Goal: Task Accomplishment & Management: Use online tool/utility

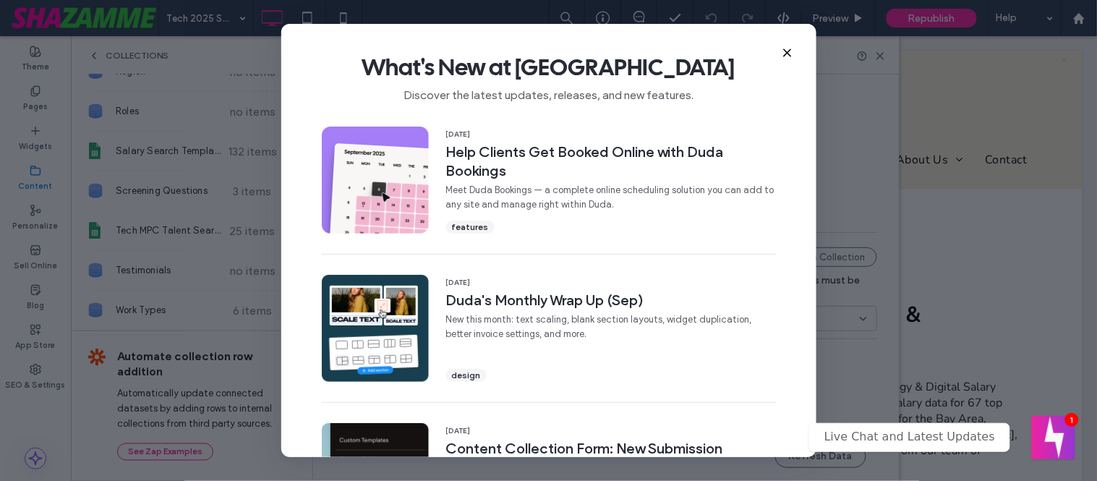
click at [785, 54] on use at bounding box center [787, 53] width 7 height 7
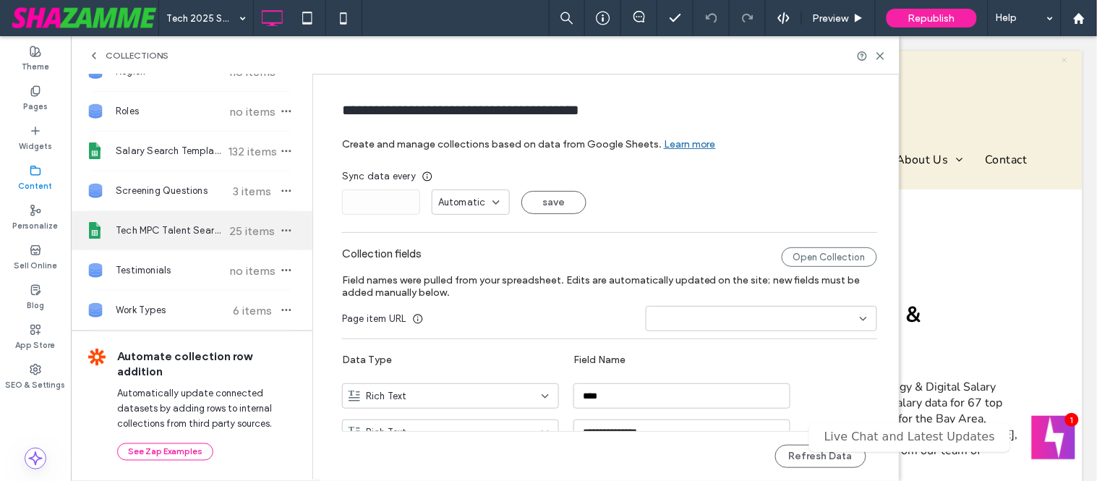
click at [208, 231] on span "Tech MPC Talent Search" at bounding box center [170, 230] width 108 height 14
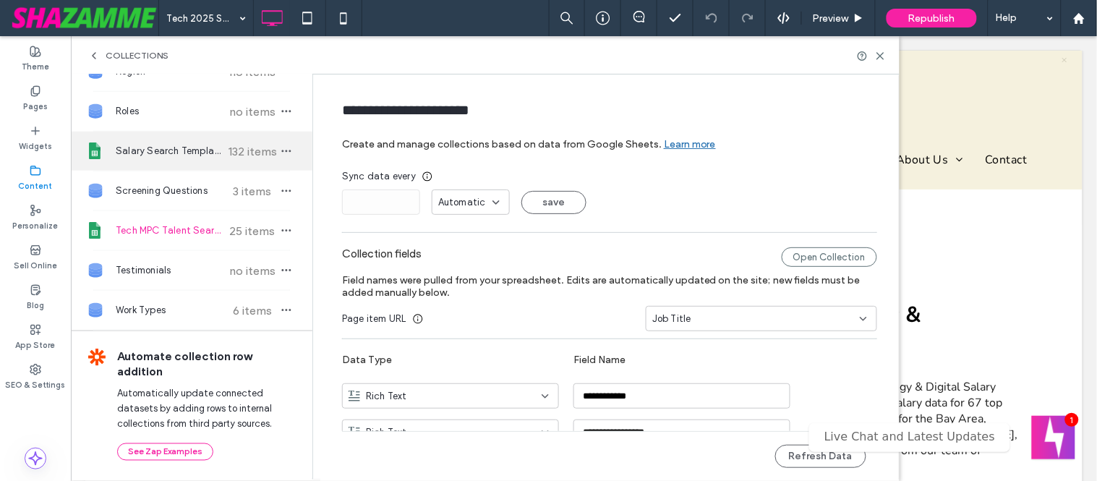
click at [203, 155] on span "Salary Search Template DWG Tech" at bounding box center [170, 151] width 108 height 14
type input "**********"
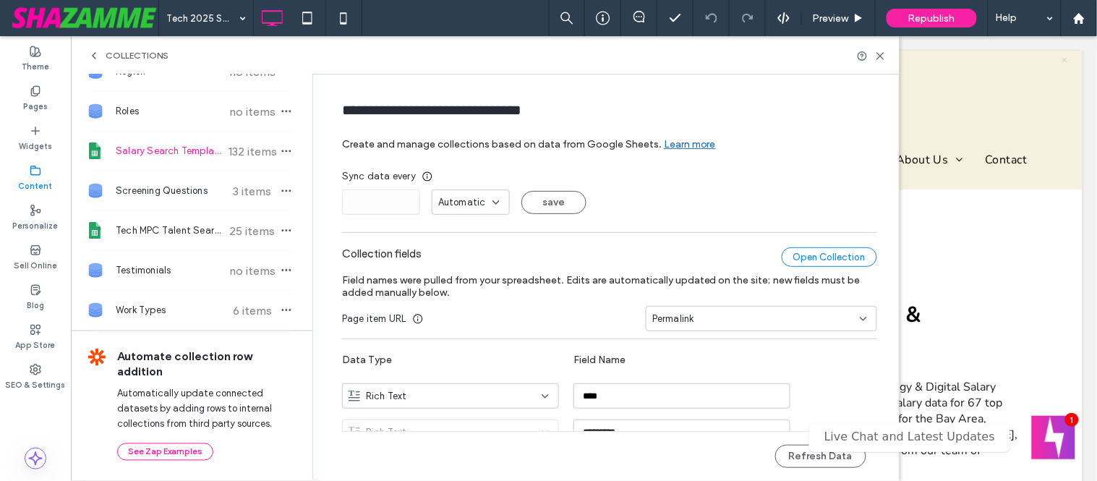
click at [813, 256] on div "Open Collection" at bounding box center [829, 257] width 95 height 20
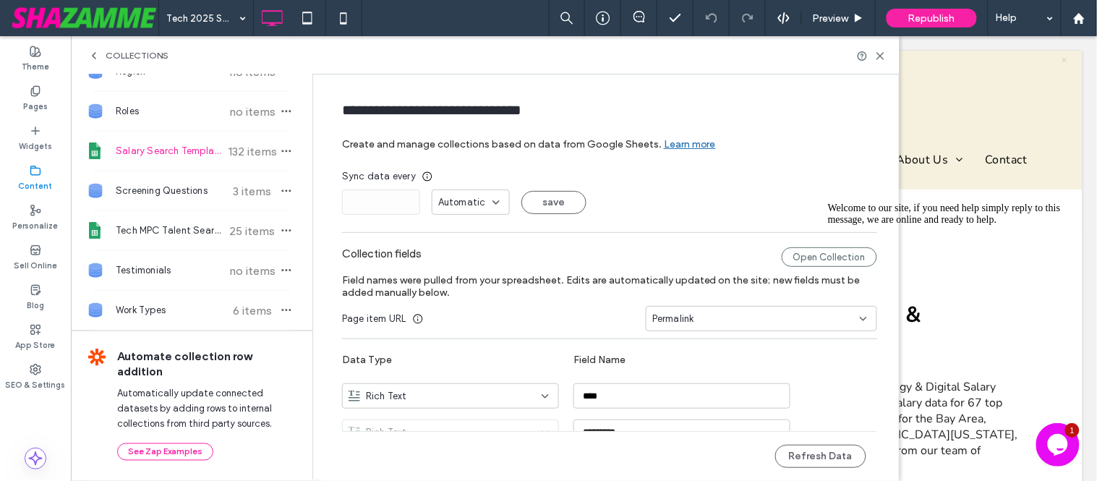
click at [886, 54] on div "Collections" at bounding box center [485, 55] width 829 height 38
click at [878, 59] on icon at bounding box center [880, 56] width 11 height 11
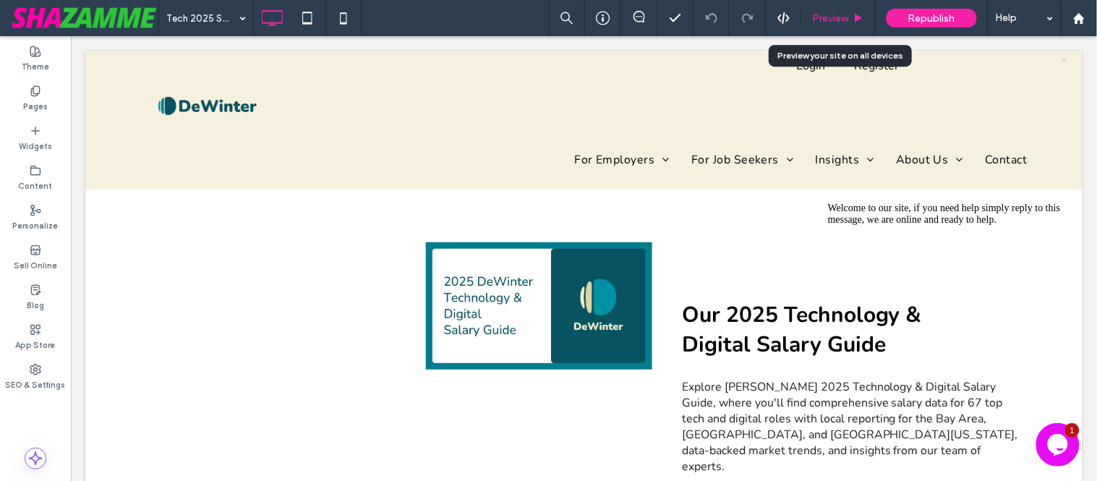
click at [840, 22] on span "Preview" at bounding box center [831, 18] width 36 height 12
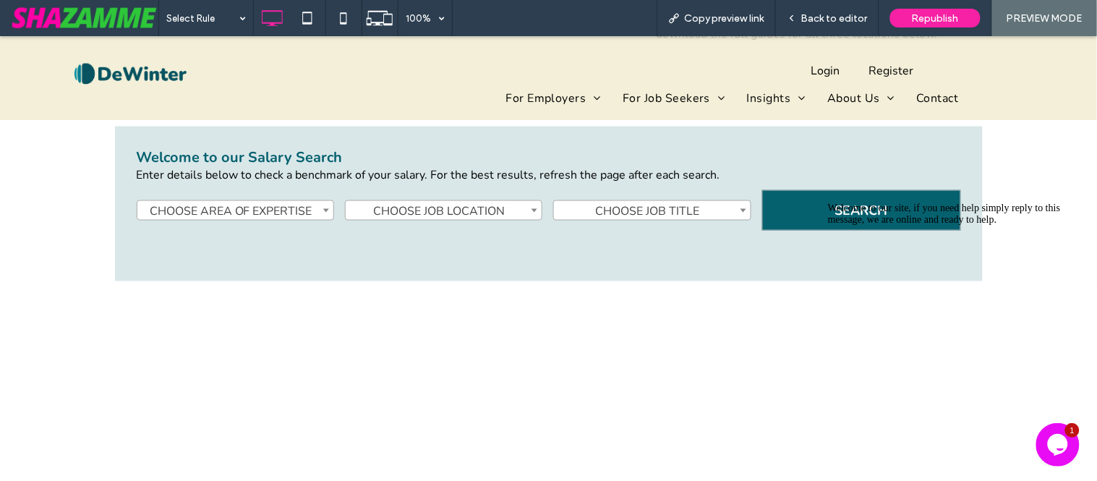
scroll to position [427, 0]
click at [474, 181] on div "**********" at bounding box center [549, 208] width 824 height 55
click at [477, 200] on span "CHOOSE JOB LOCATION" at bounding box center [444, 210] width 196 height 20
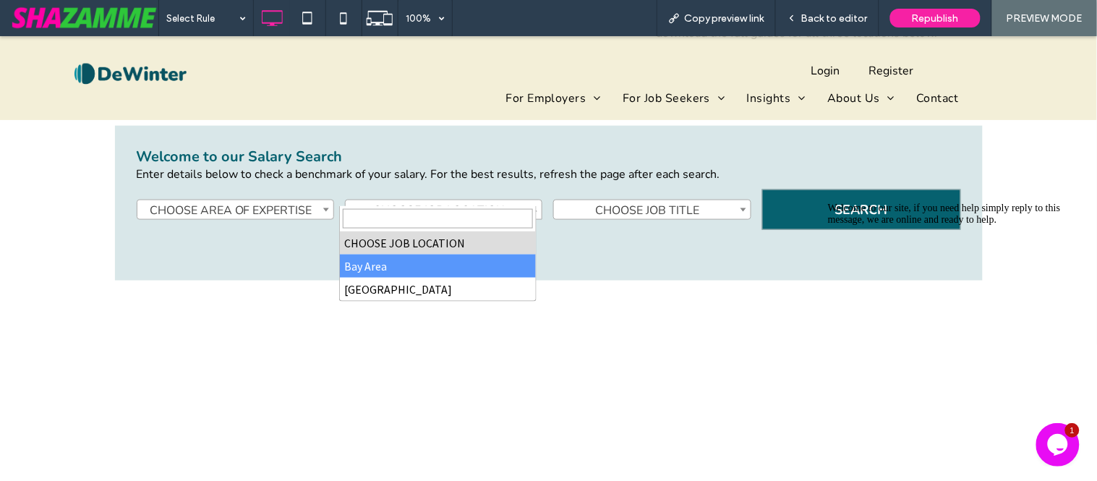
drag, startPoint x: 1064, startPoint y: 304, endPoint x: 1841, endPoint y: 465, distance: 793.9
click at [827, 202] on icon "Chat attention grabber" at bounding box center [827, 202] width 0 height 0
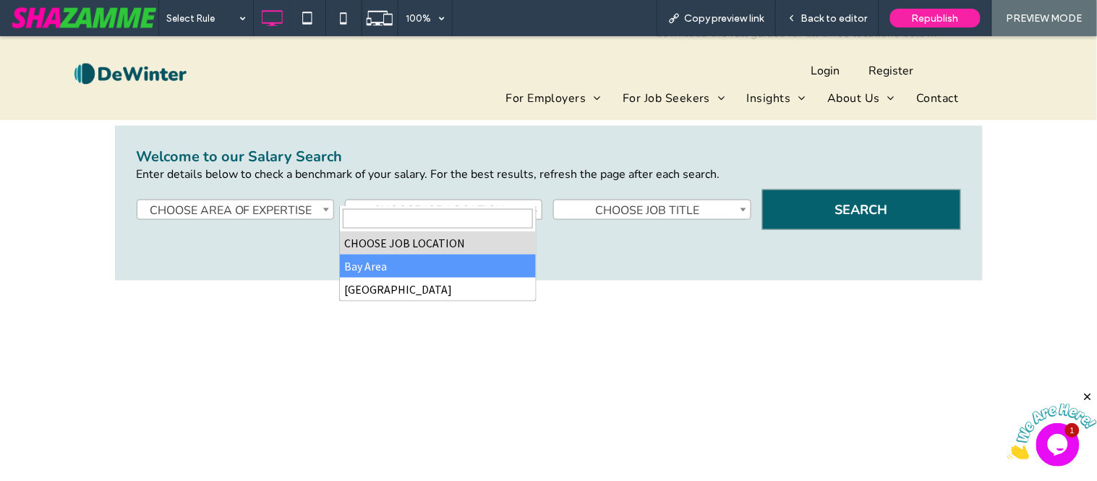
select select "********"
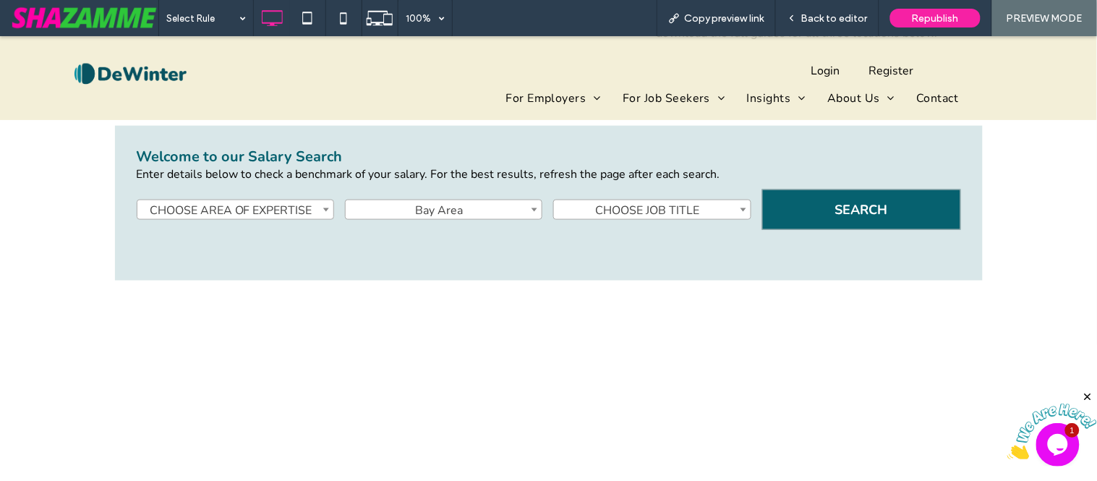
click at [714, 336] on div "**********" at bounding box center [548, 312] width 1097 height 506
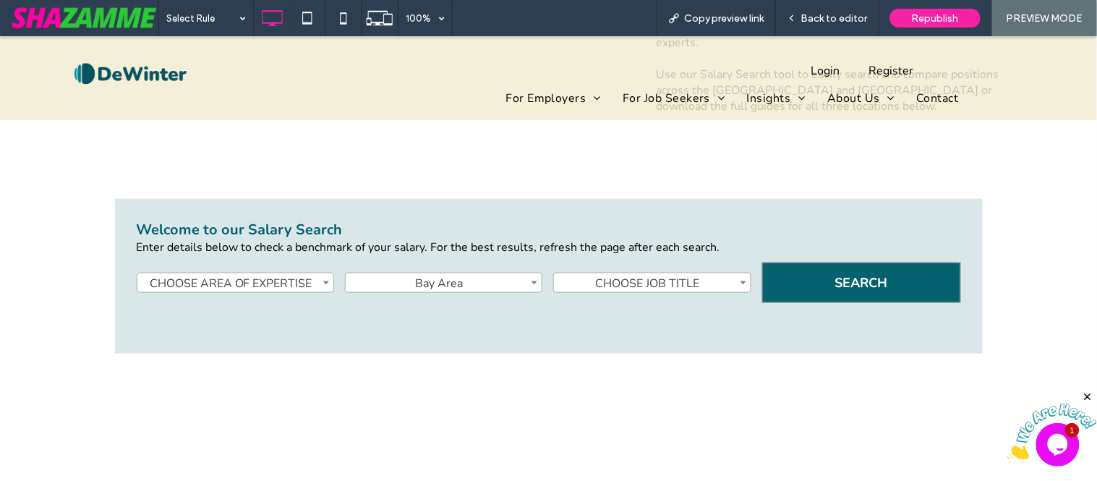
scroll to position [347, 0]
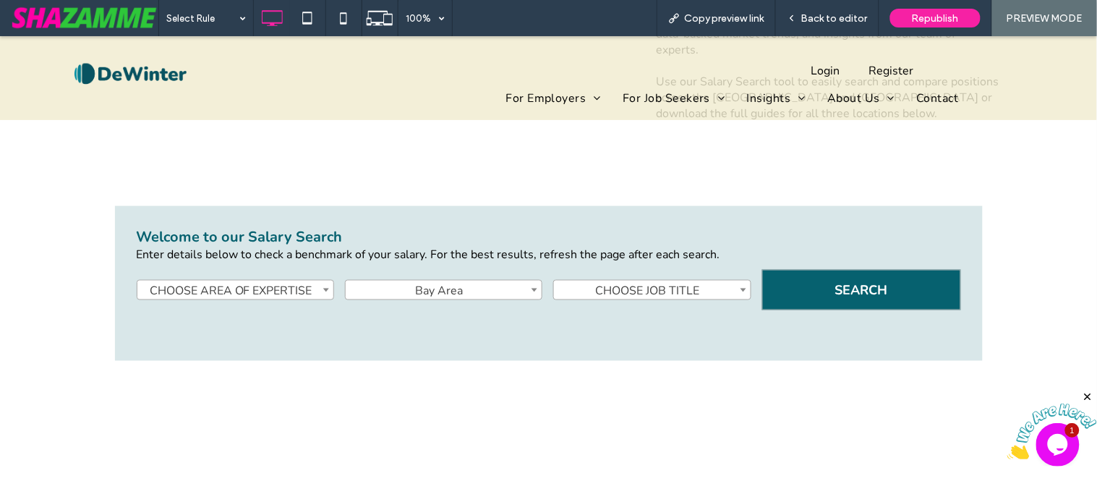
click at [475, 280] on span "Bay Area" at bounding box center [444, 290] width 196 height 20
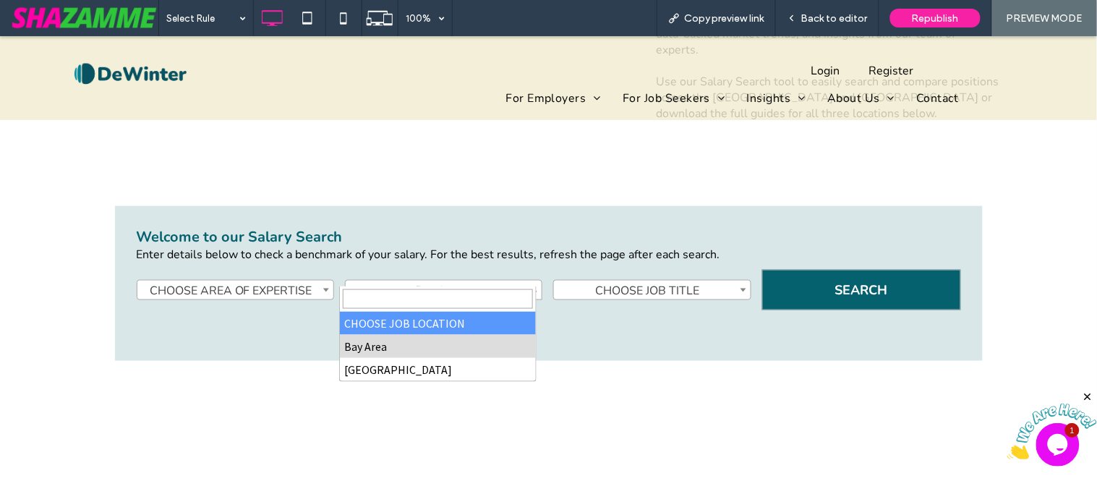
select select
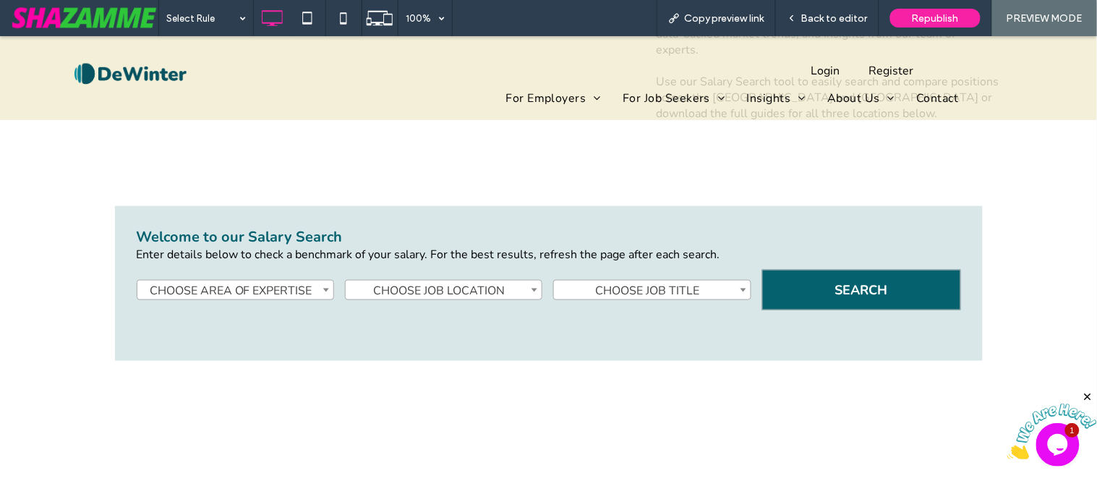
click at [432, 317] on div at bounding box center [549, 328] width 824 height 22
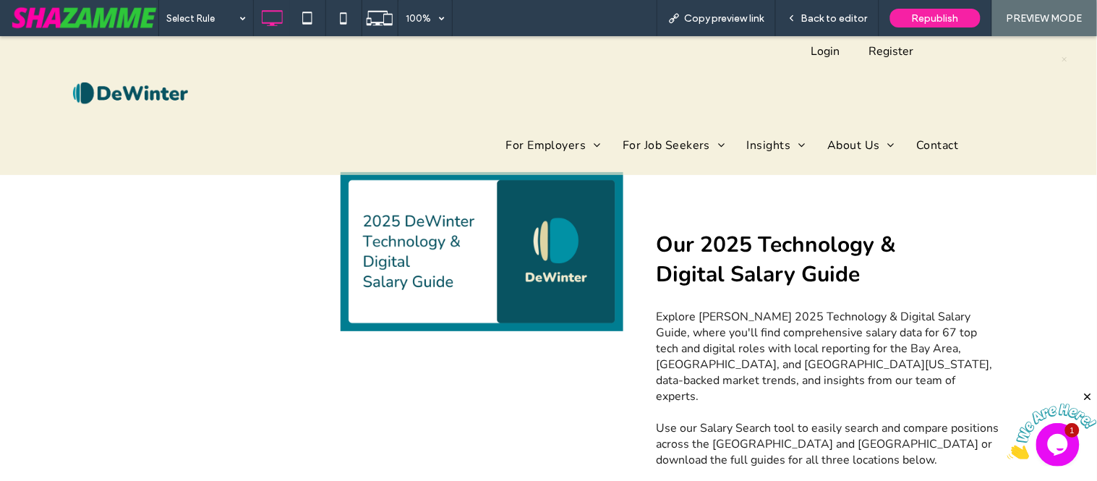
scroll to position [0, 0]
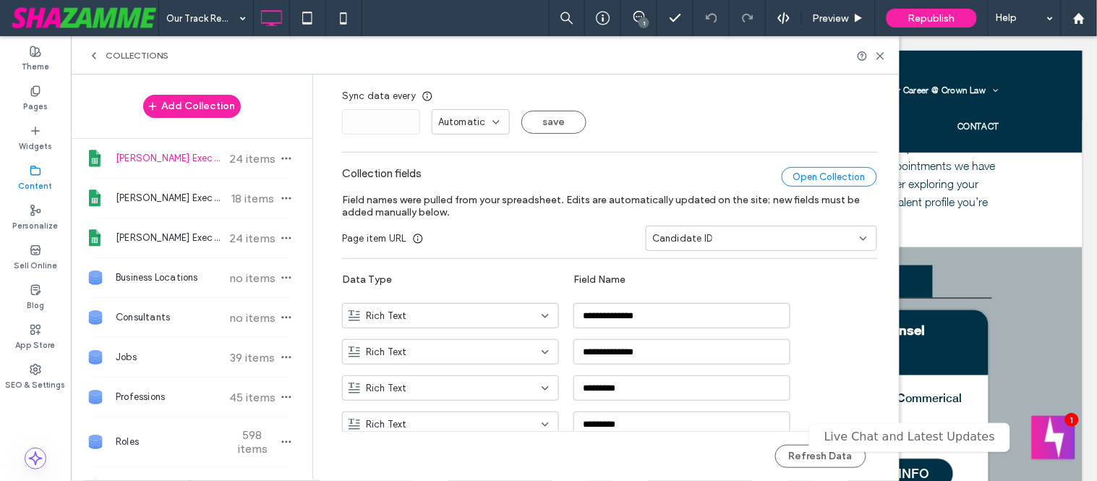
click at [848, 174] on div "Open Collection" at bounding box center [829, 177] width 95 height 20
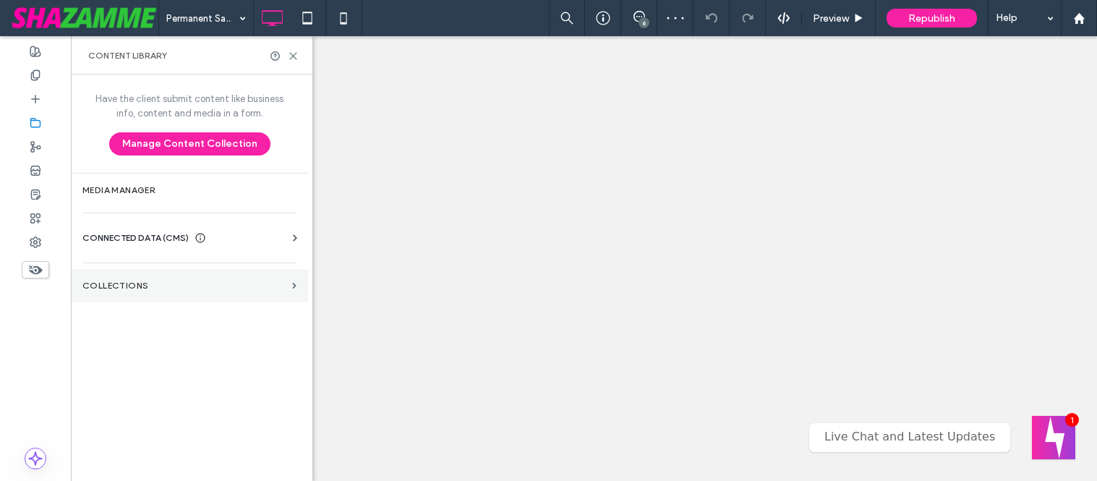
click at [167, 286] on label "Collections" at bounding box center [184, 286] width 204 height 10
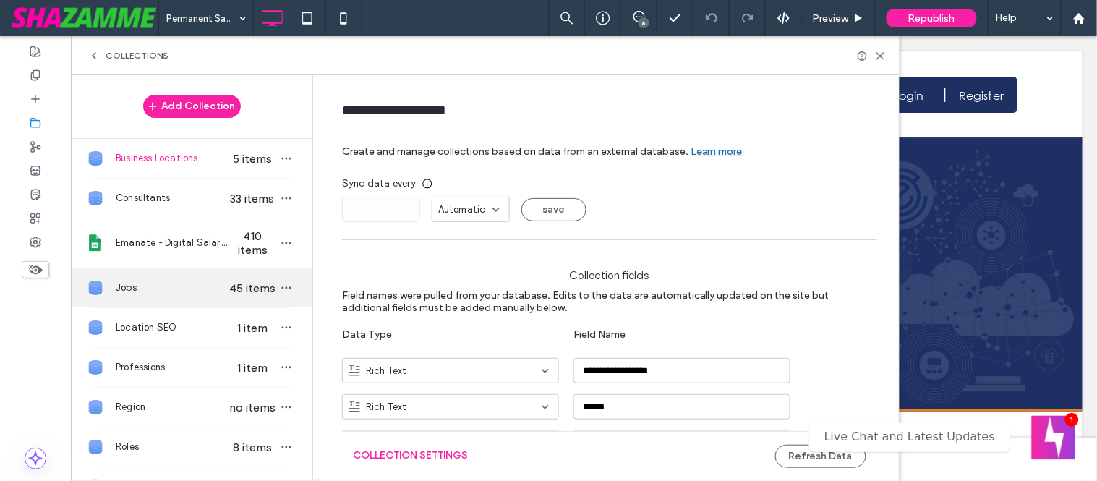
scroll to position [80, 0]
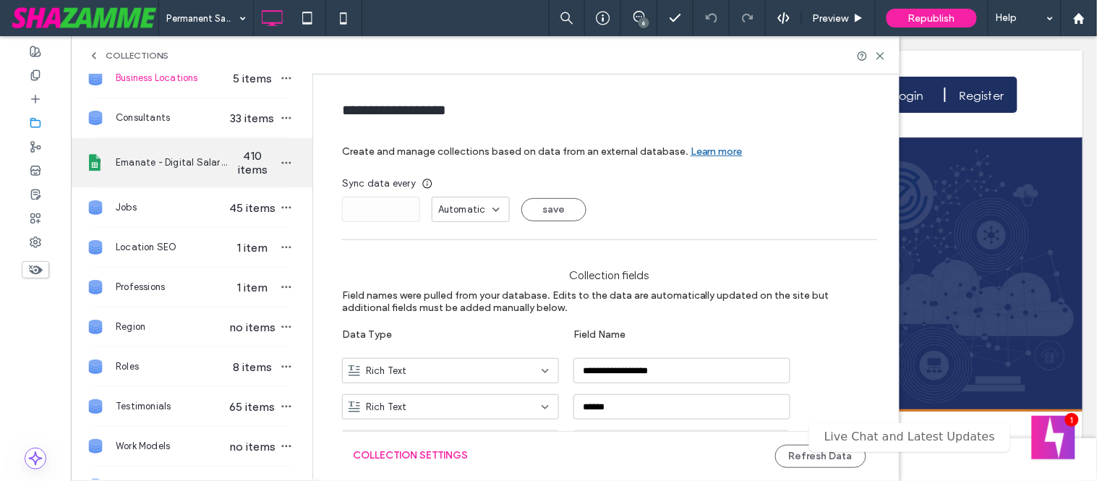
click at [178, 157] on span "Emanate - Digital Salary Guide Data" at bounding box center [171, 162] width 111 height 14
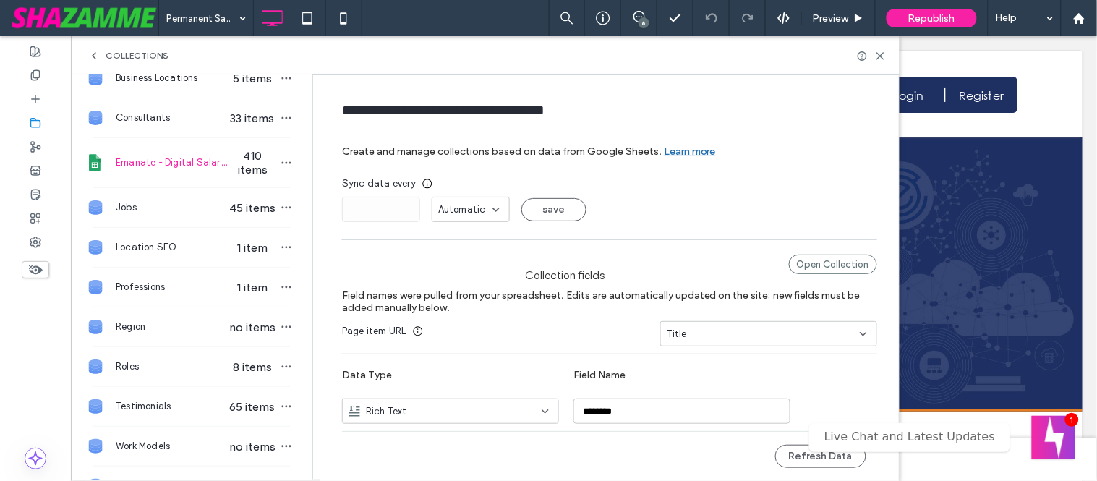
type input "**********"
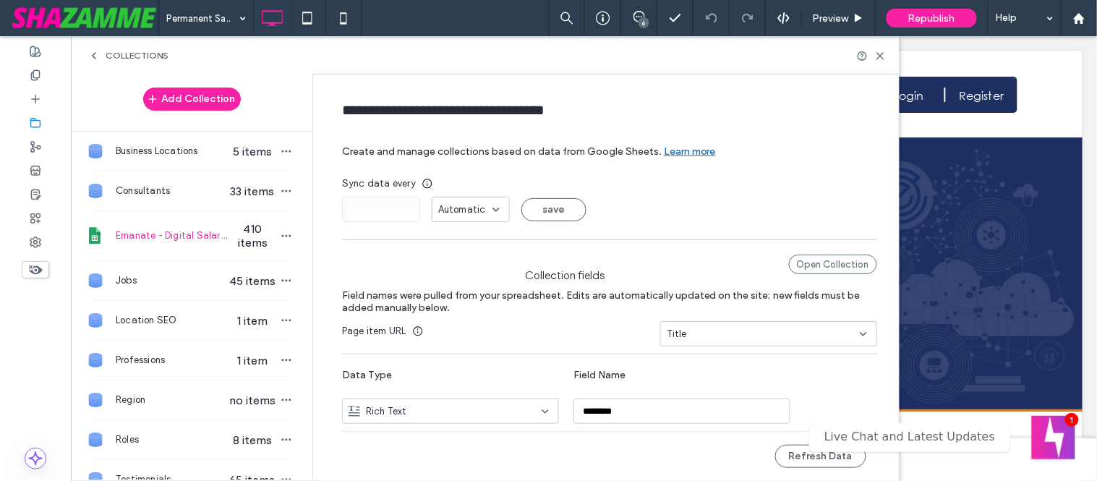
scroll to position [0, 0]
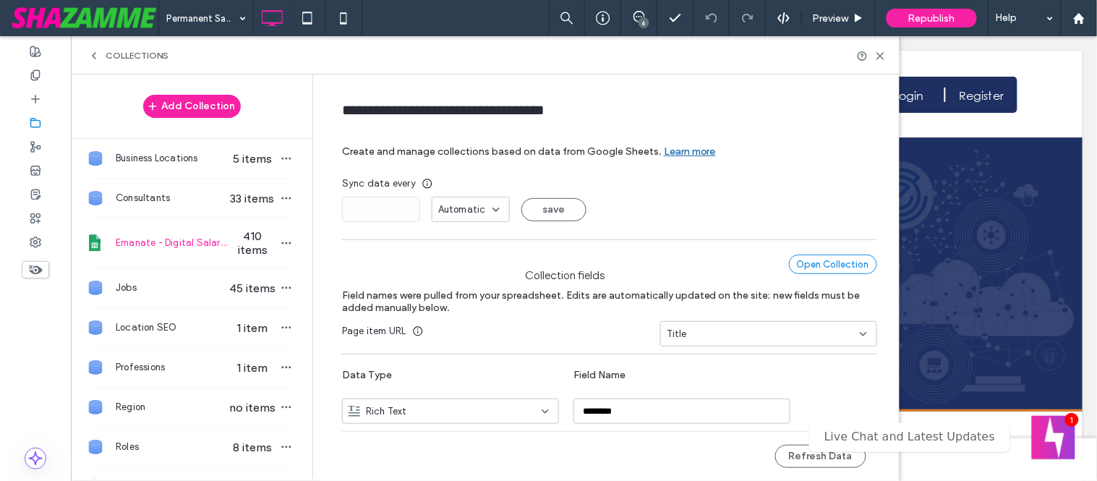
click at [826, 270] on div "Open Collection" at bounding box center [833, 265] width 88 height 20
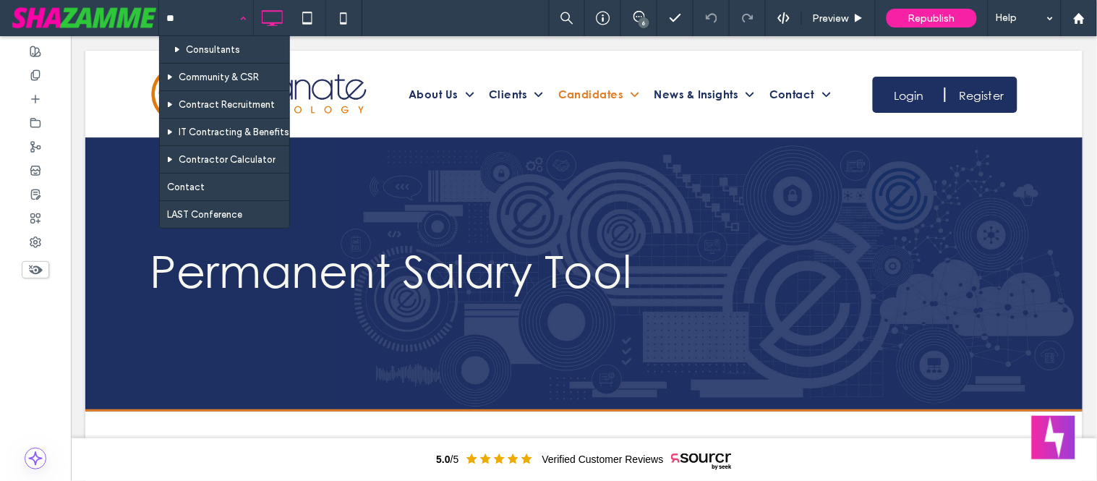
type input "***"
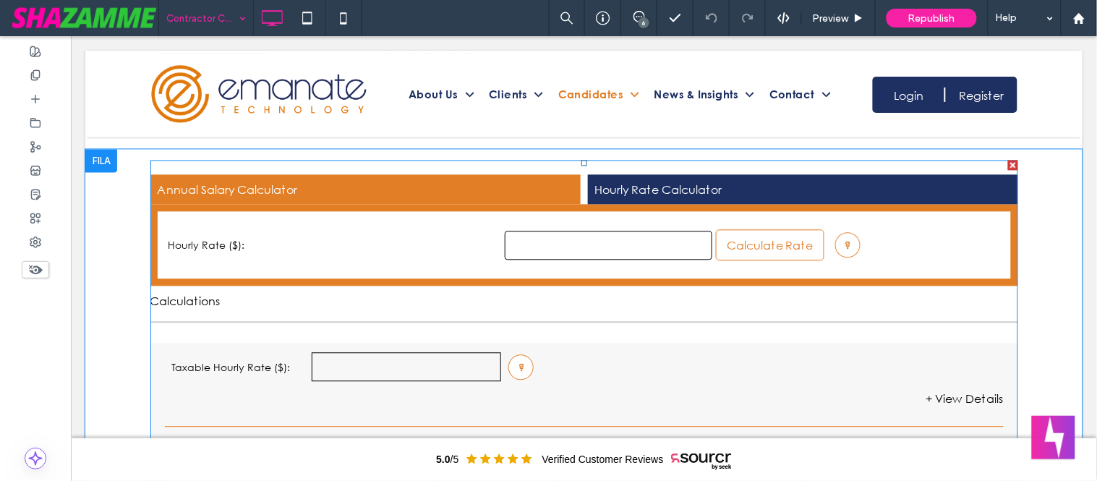
scroll to position [723, 0]
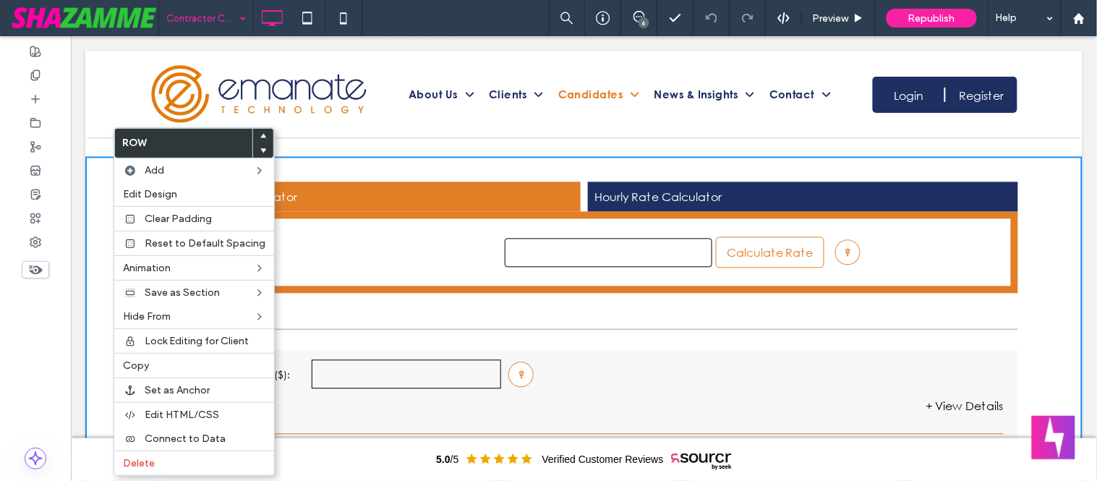
click at [1080, 153] on body "5.0 /5 Verified Customer Reviews 5.0 /5 Verified Customer Reviews Click To Past…" at bounding box center [583, 429] width 1026 height 2234
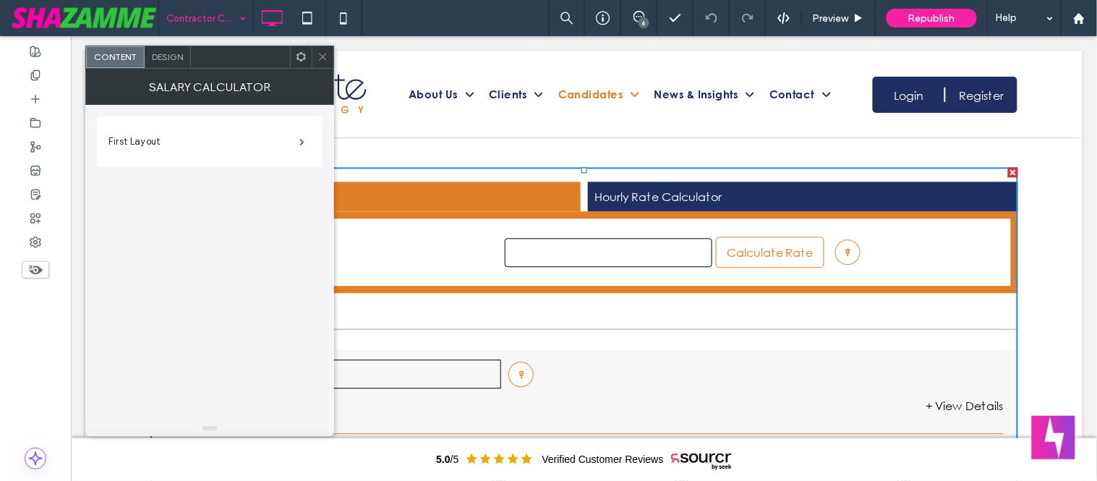
click at [320, 59] on icon at bounding box center [322, 56] width 11 height 11
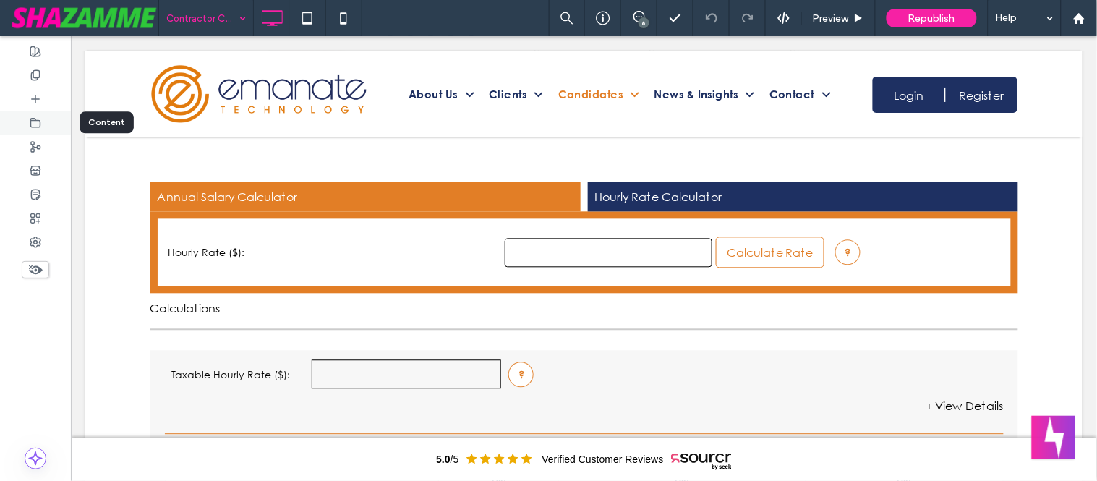
click at [39, 132] on div at bounding box center [35, 123] width 71 height 24
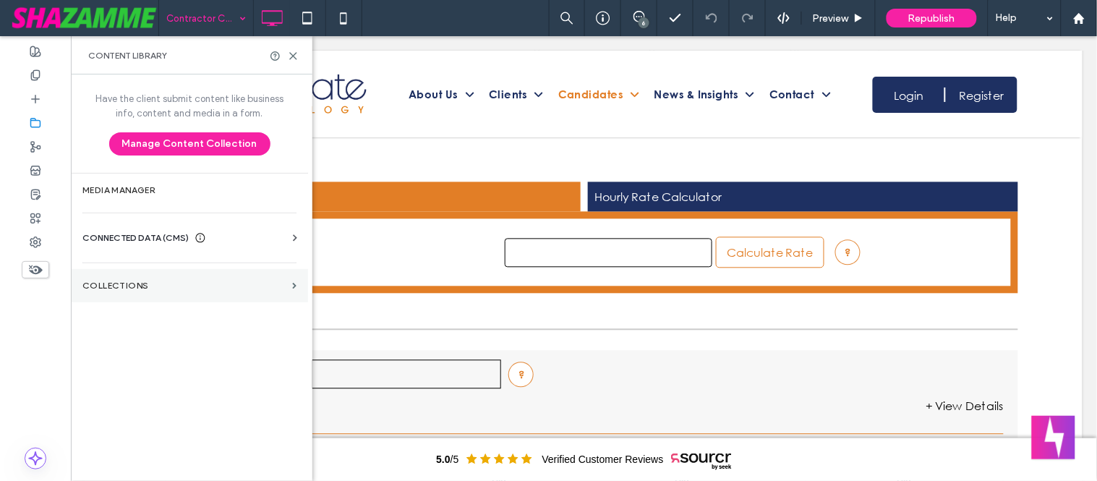
click at [210, 286] on label "Collections" at bounding box center [184, 286] width 204 height 10
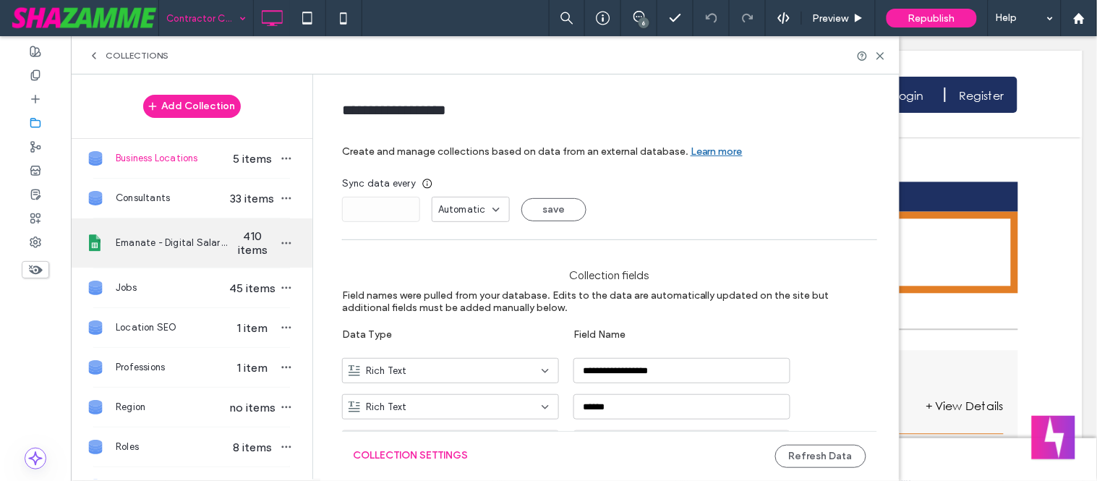
click at [143, 255] on div "Emanate - Digital Salary Guide Data 410 items" at bounding box center [192, 242] width 242 height 49
type input "**********"
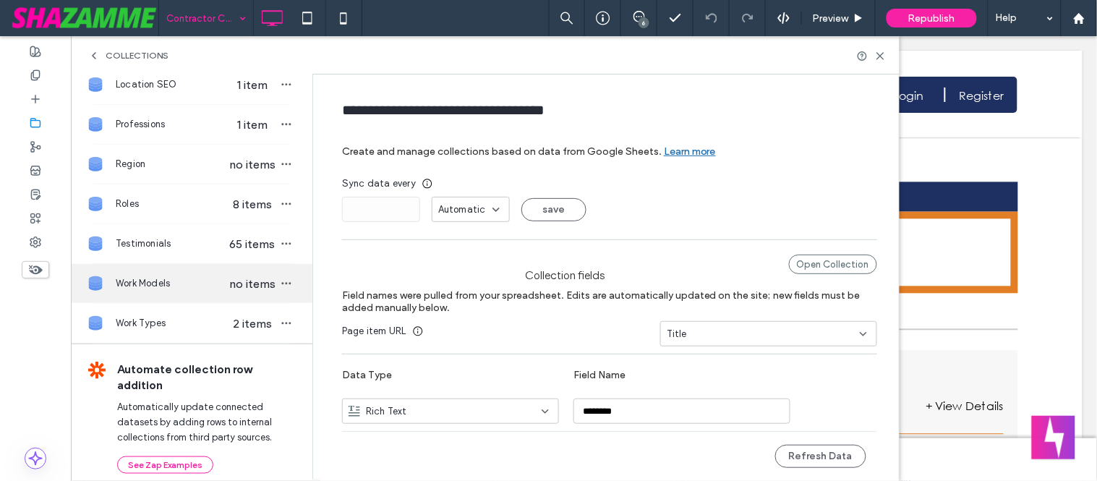
scroll to position [262, 0]
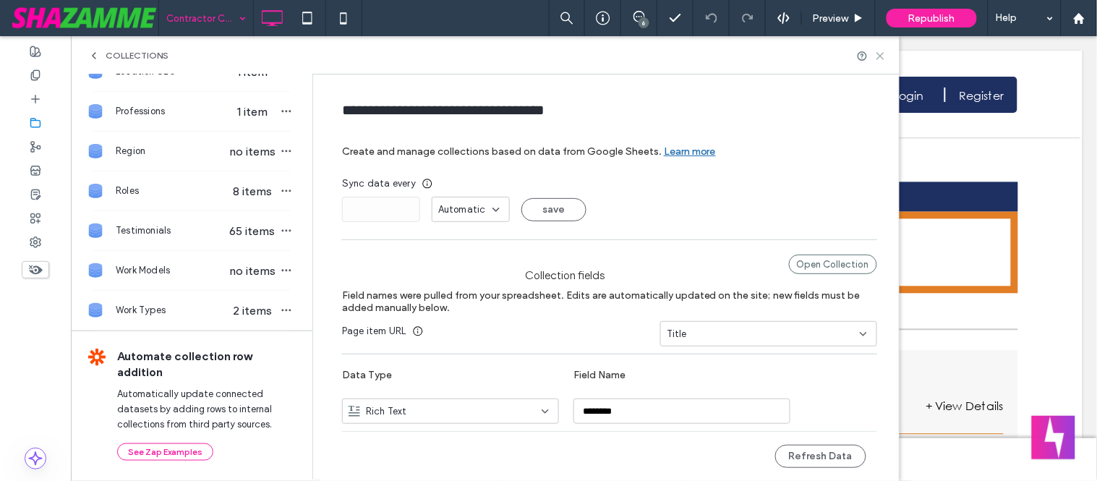
click at [880, 55] on use at bounding box center [880, 56] width 7 height 7
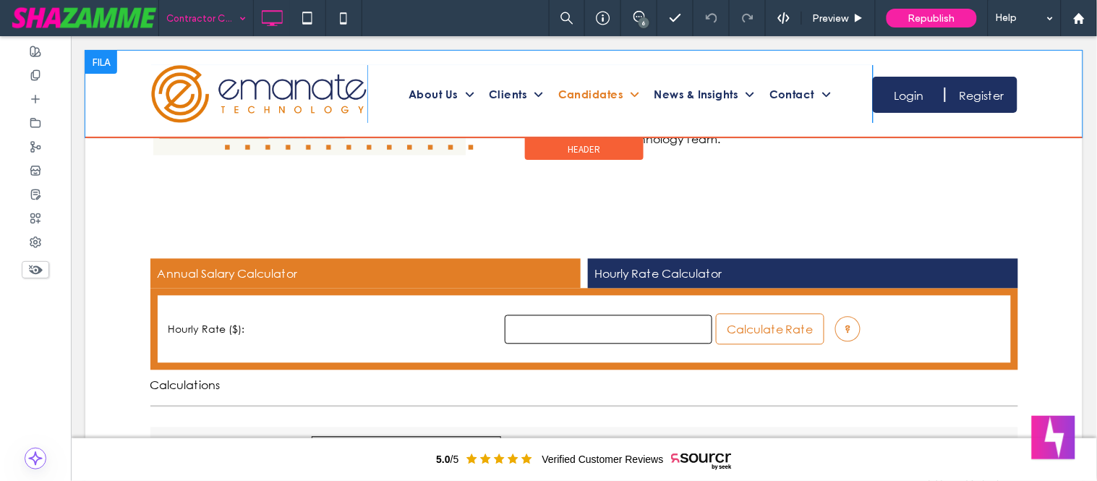
scroll to position [642, 0]
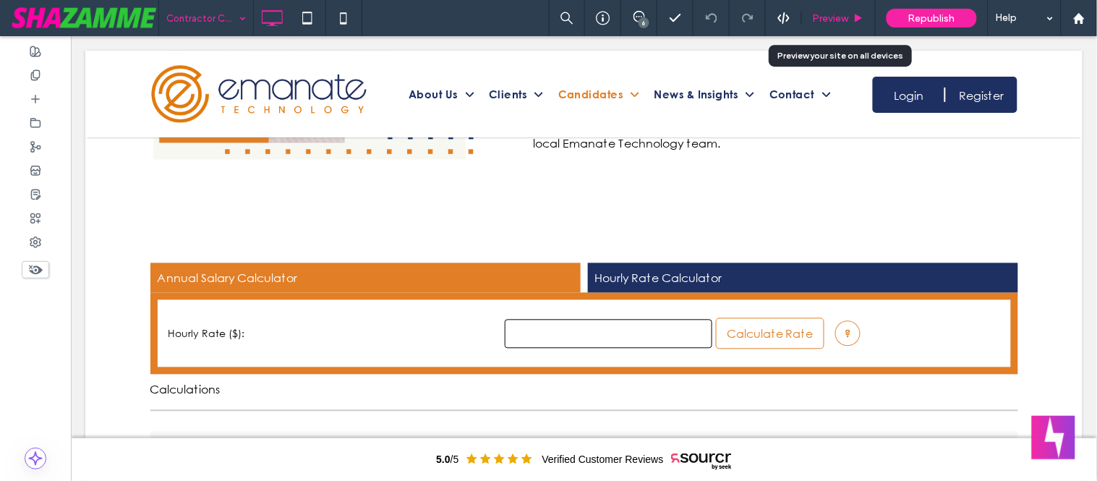
click at [828, 20] on span "Preview" at bounding box center [831, 18] width 36 height 12
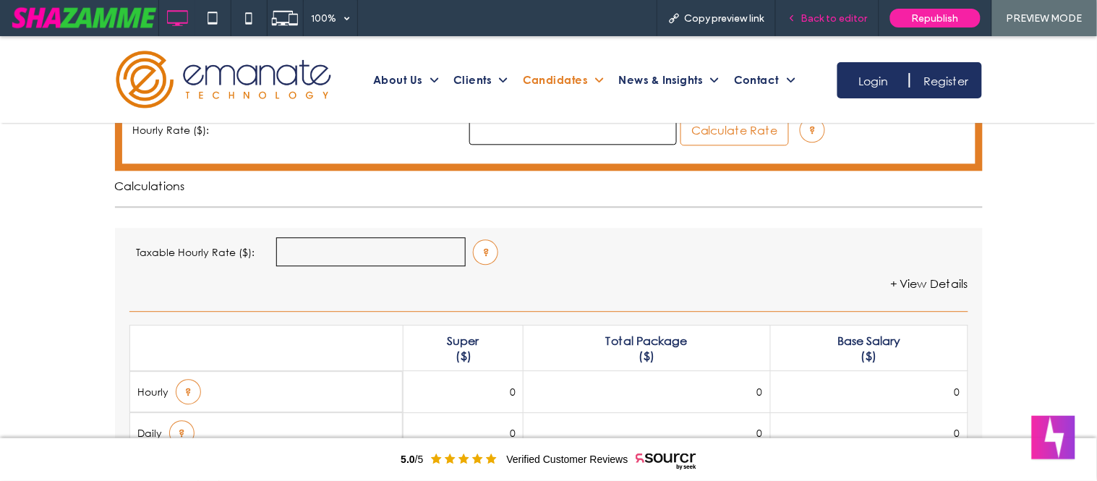
scroll to position [803, 0]
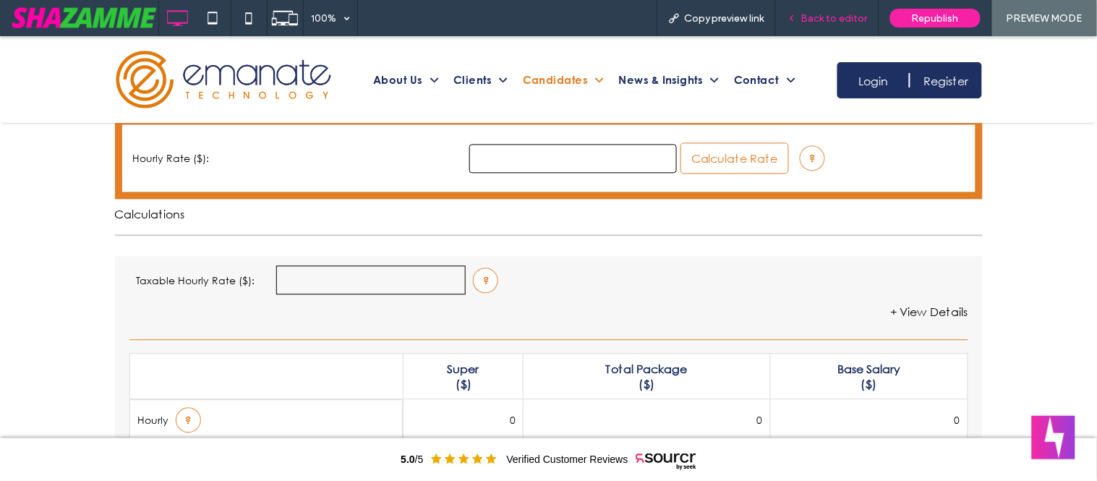
drag, startPoint x: 823, startPoint y: 12, endPoint x: 805, endPoint y: 17, distance: 18.8
click at [823, 12] on span "Back to editor" at bounding box center [834, 18] width 67 height 12
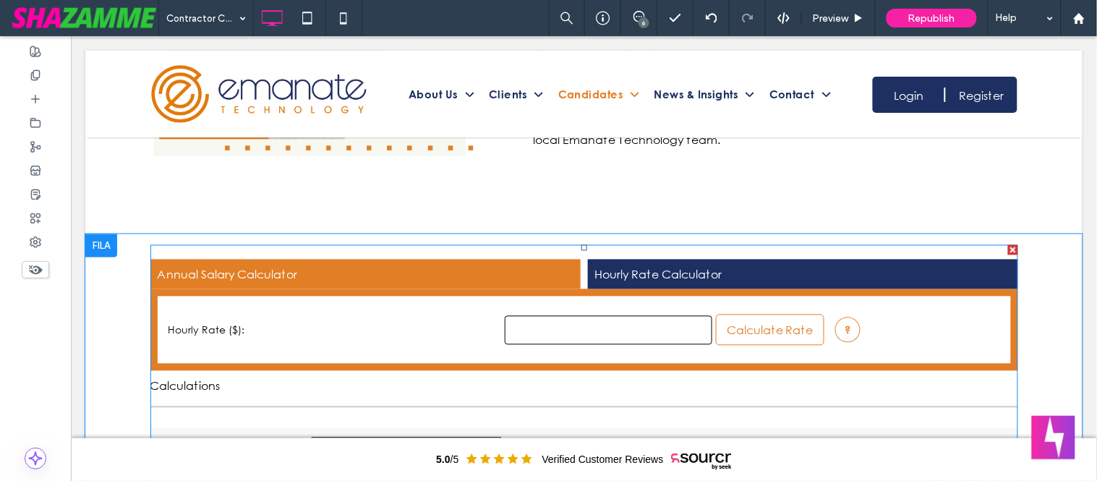
scroll to position [642, 0]
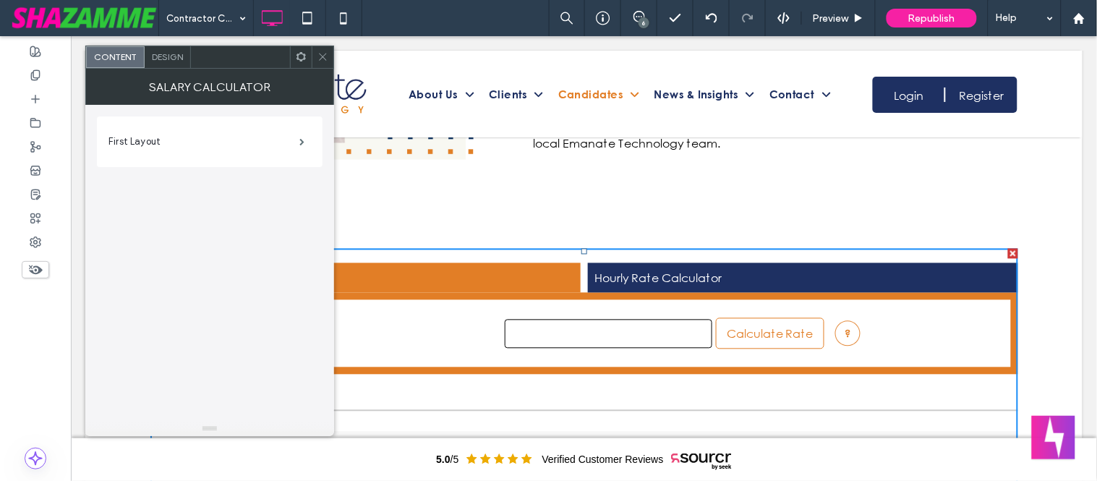
click at [323, 70] on div "Salary Calculator" at bounding box center [209, 87] width 249 height 36
click at [323, 61] on icon at bounding box center [322, 56] width 11 height 11
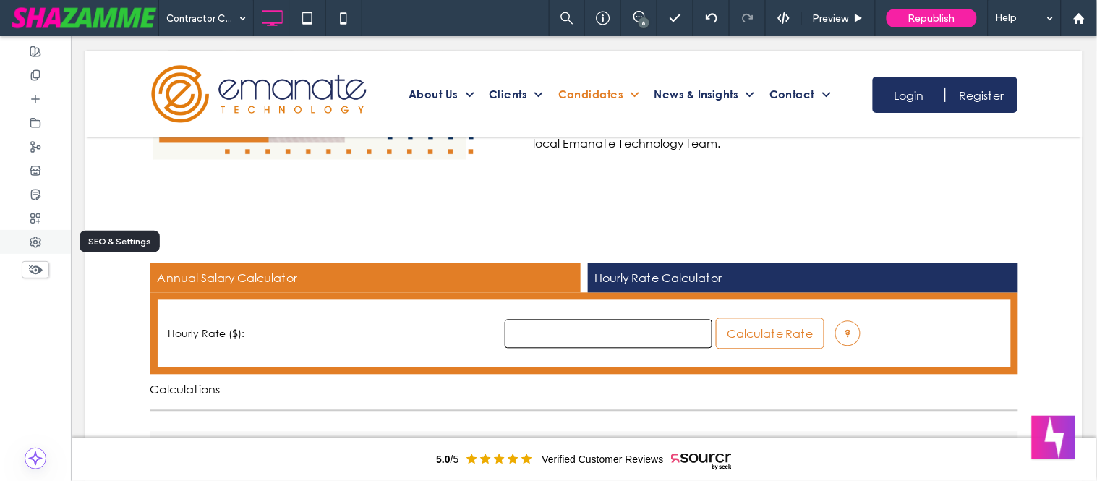
click at [27, 239] on div at bounding box center [35, 242] width 71 height 24
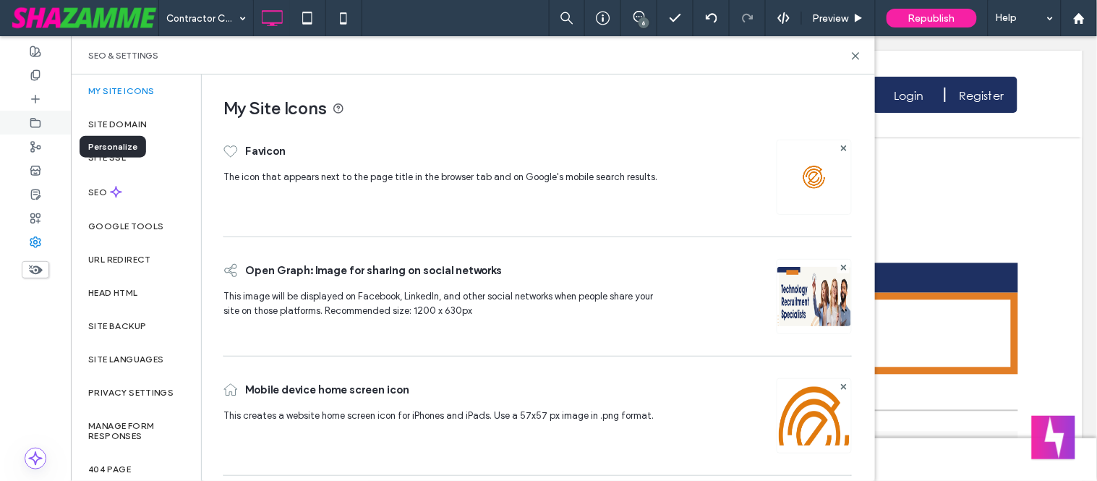
click at [48, 120] on div at bounding box center [35, 123] width 71 height 24
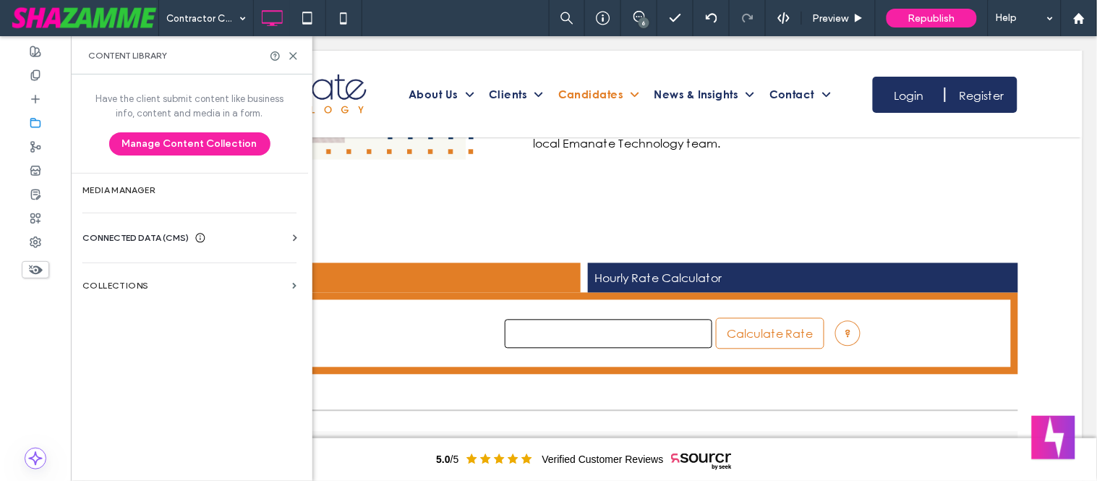
scroll to position [4, 0]
click at [215, 286] on label "Collections" at bounding box center [184, 286] width 204 height 10
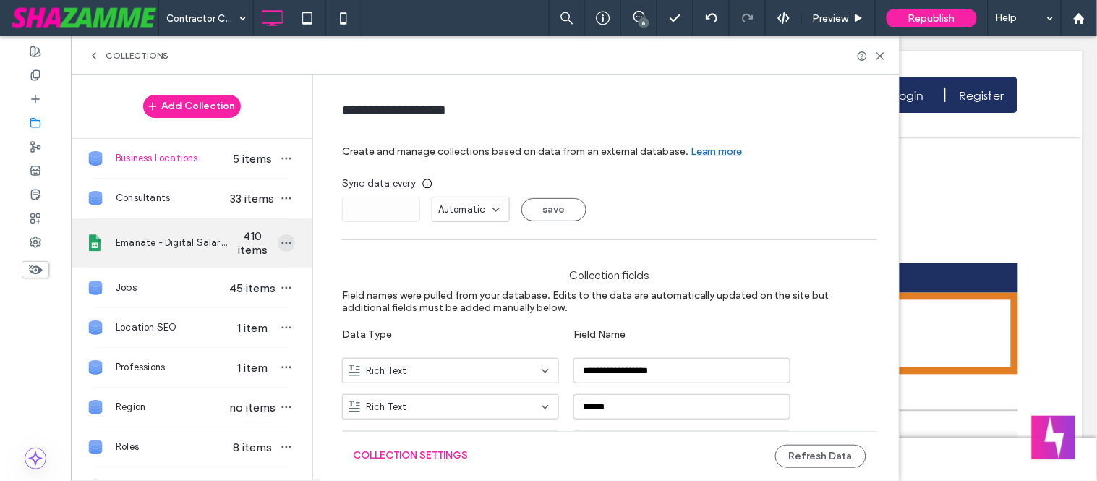
click at [281, 246] on icon "button" at bounding box center [287, 243] width 12 height 12
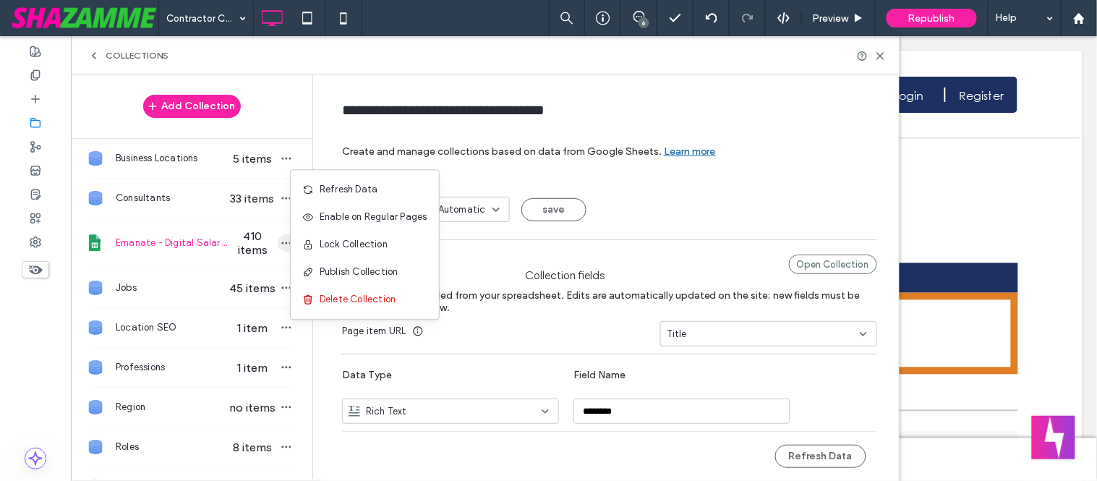
type input "**********"
click at [805, 261] on div "Open Collection" at bounding box center [833, 265] width 88 height 20
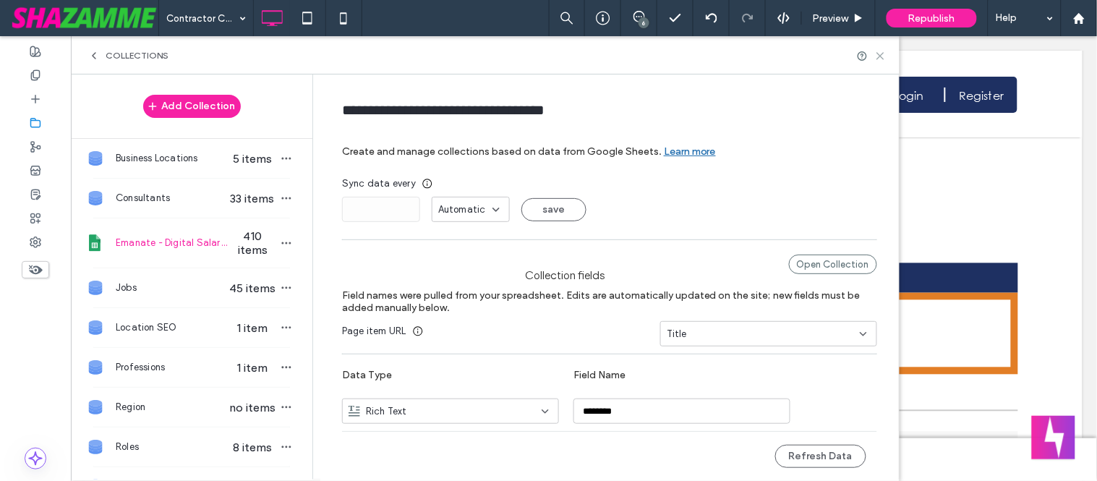
click at [876, 56] on icon at bounding box center [880, 56] width 11 height 11
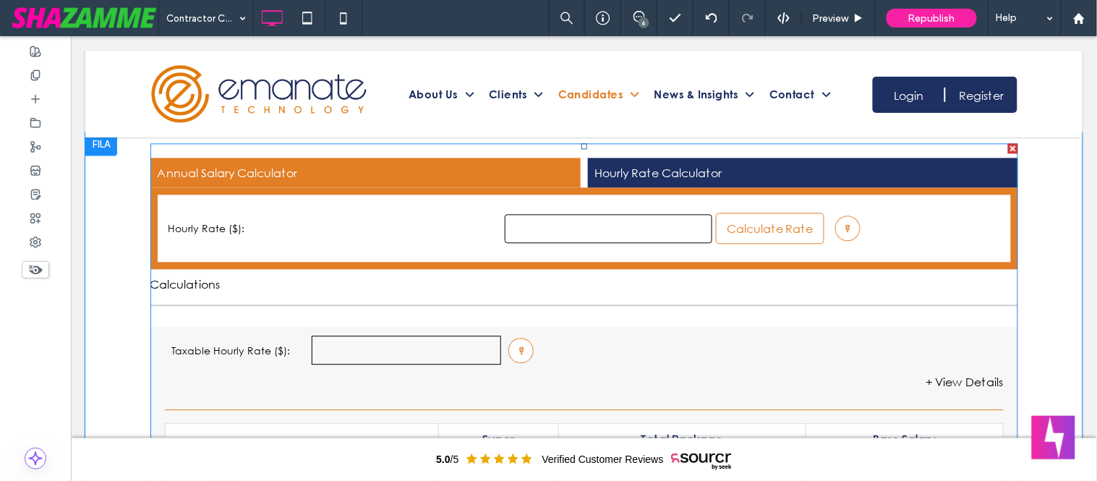
scroll to position [723, 0]
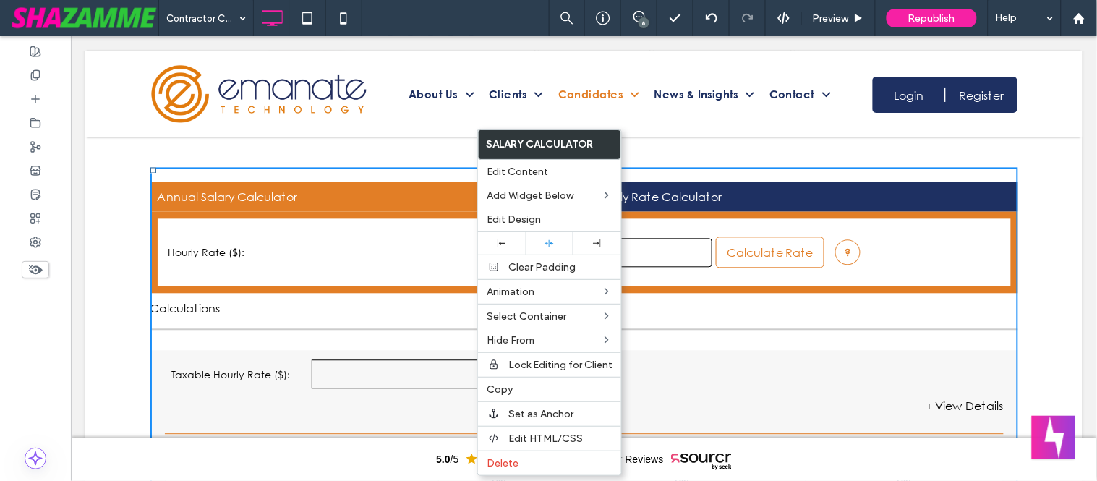
click at [742, 308] on div "Calculations" at bounding box center [584, 308] width 868 height 30
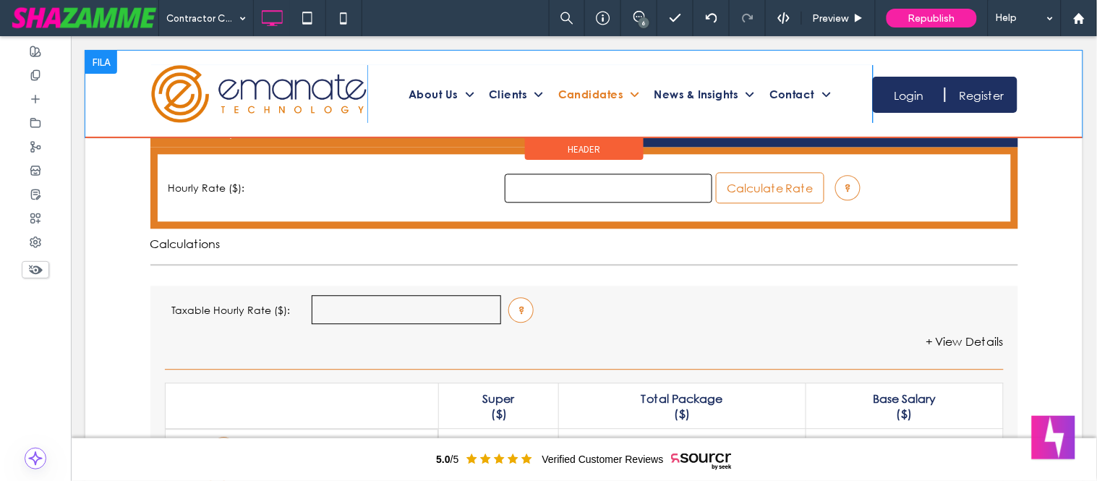
scroll to position [803, 0]
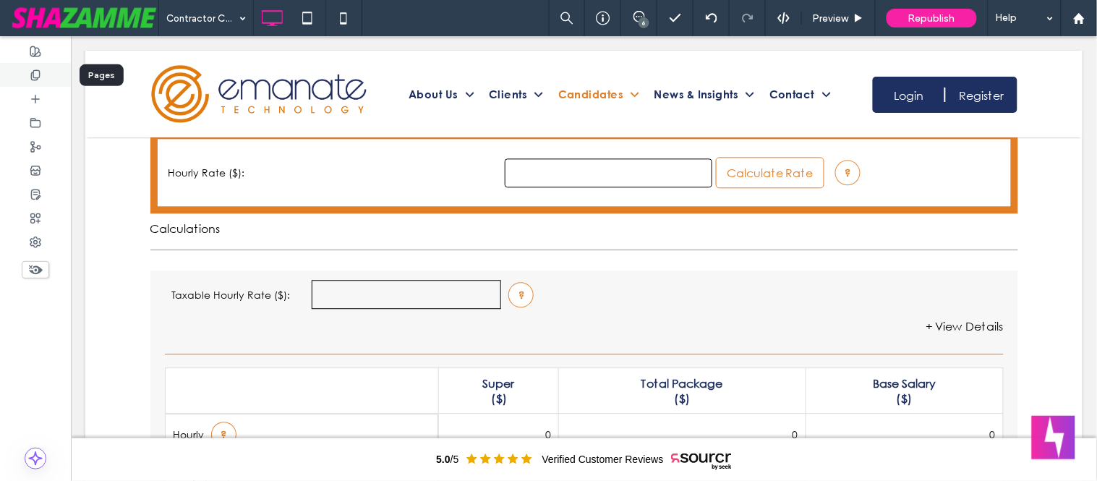
click at [48, 75] on div at bounding box center [35, 75] width 71 height 24
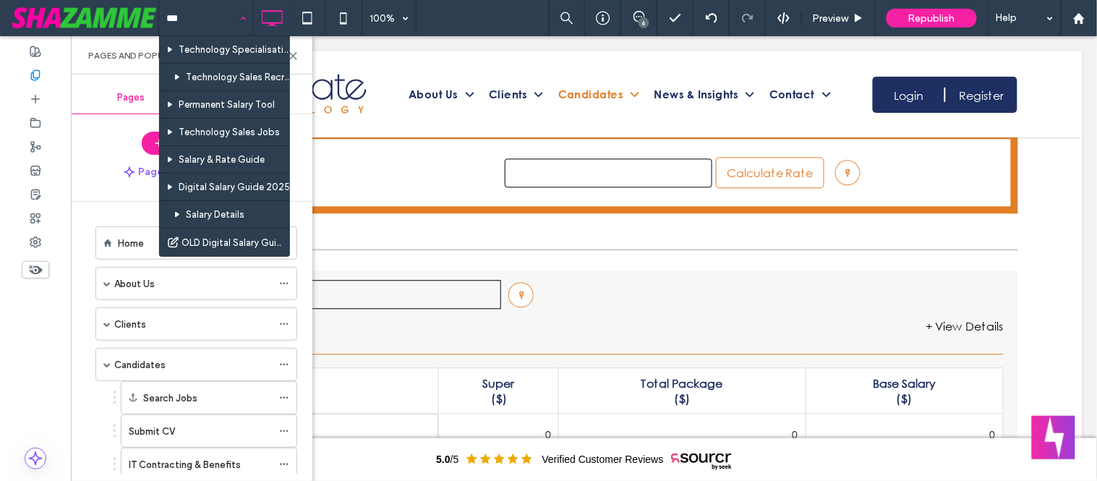
type input "****"
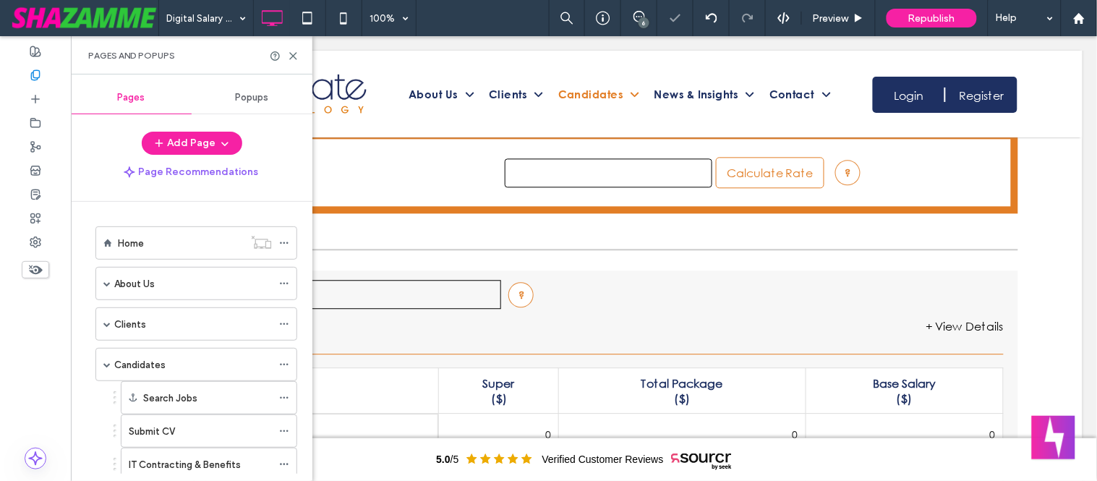
click at [291, 55] on icon at bounding box center [293, 56] width 11 height 11
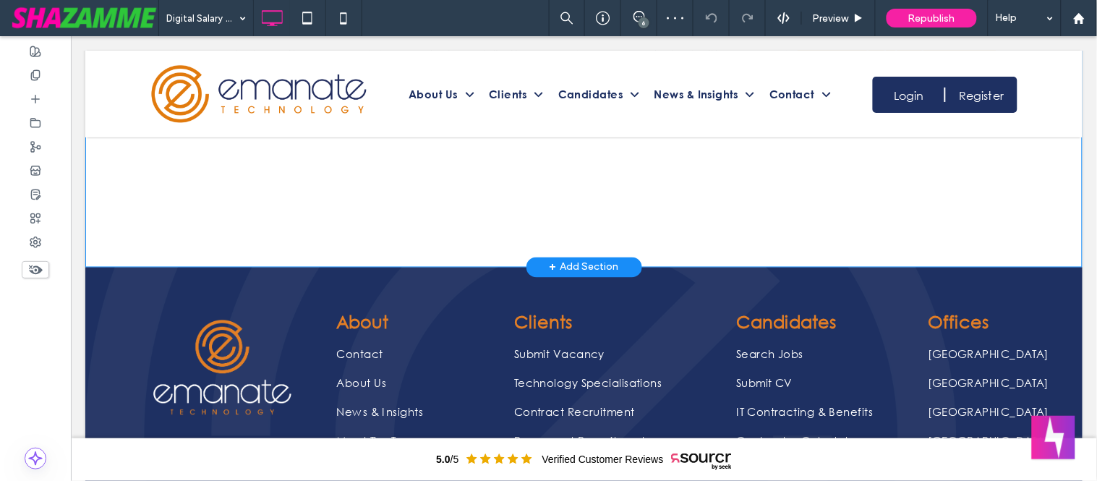
scroll to position [321, 0]
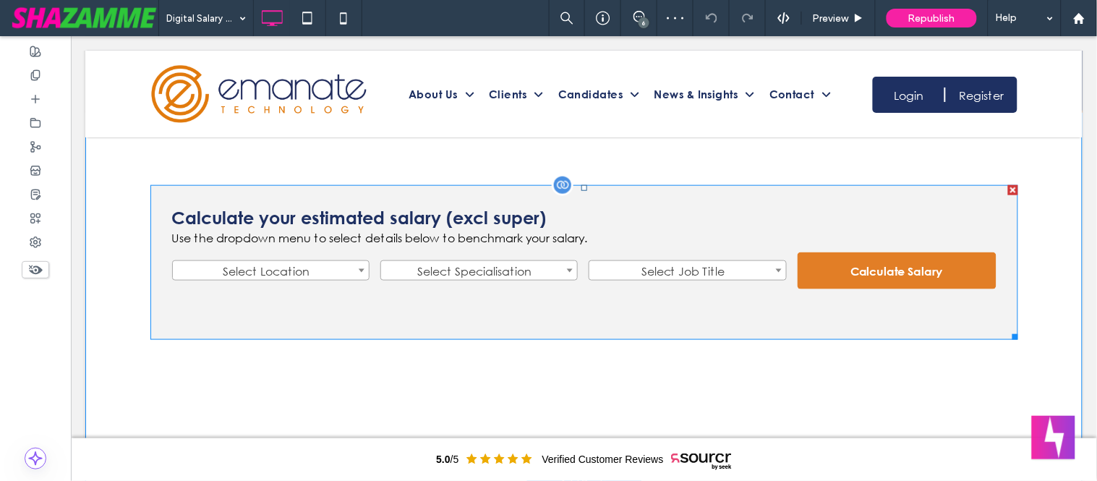
click at [424, 233] on span at bounding box center [584, 261] width 868 height 154
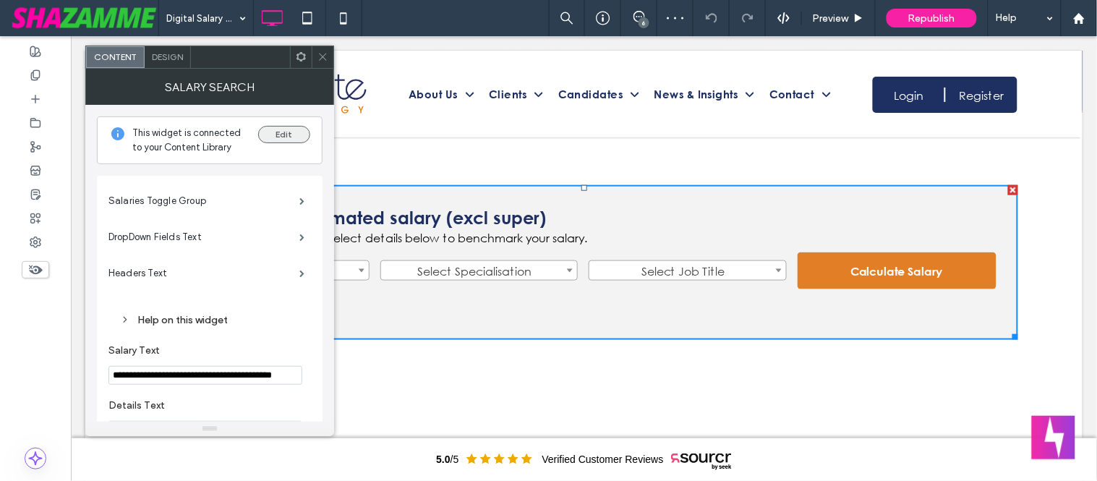
click at [276, 136] on button "Edit" at bounding box center [284, 134] width 52 height 17
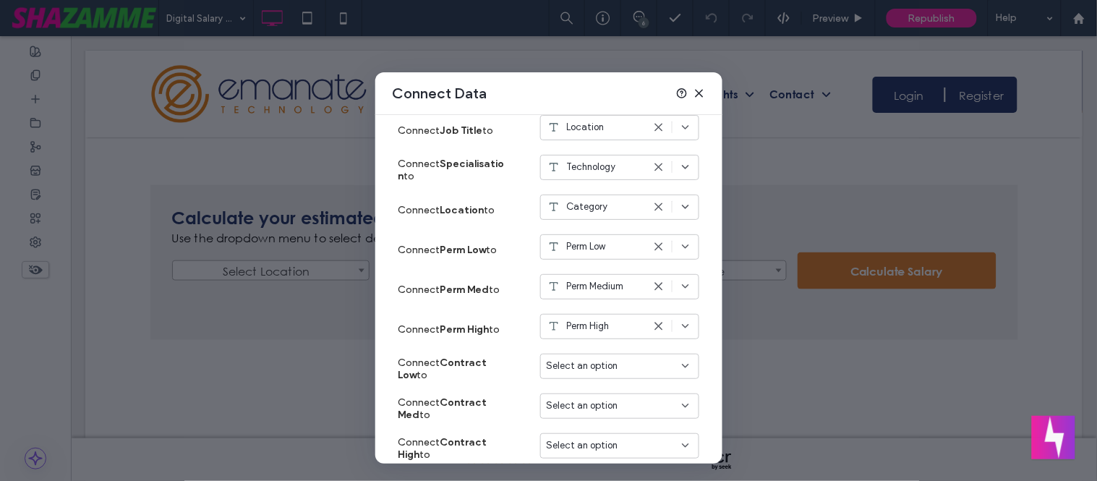
scroll to position [176, 0]
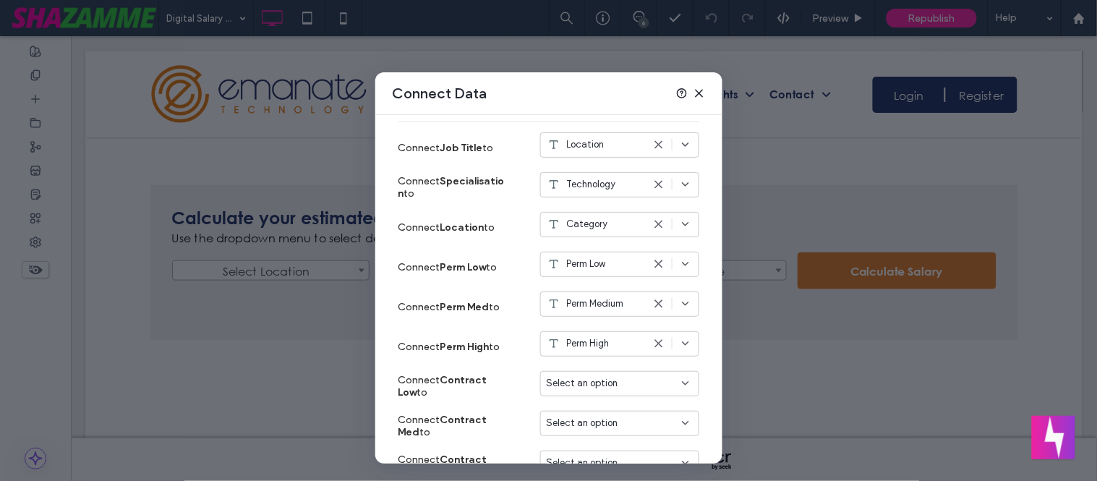
click at [696, 92] on icon at bounding box center [699, 93] width 12 height 12
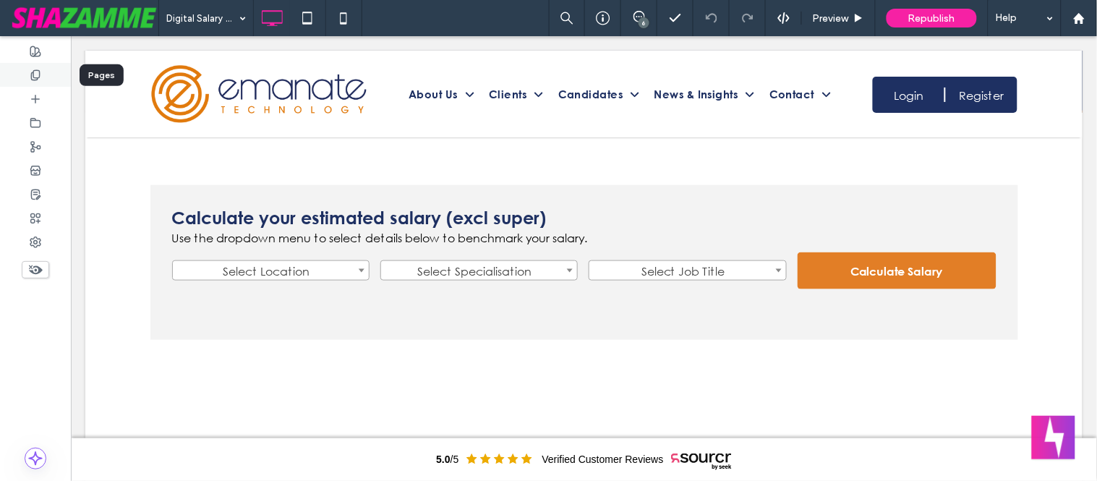
click at [32, 72] on use at bounding box center [35, 74] width 8 height 9
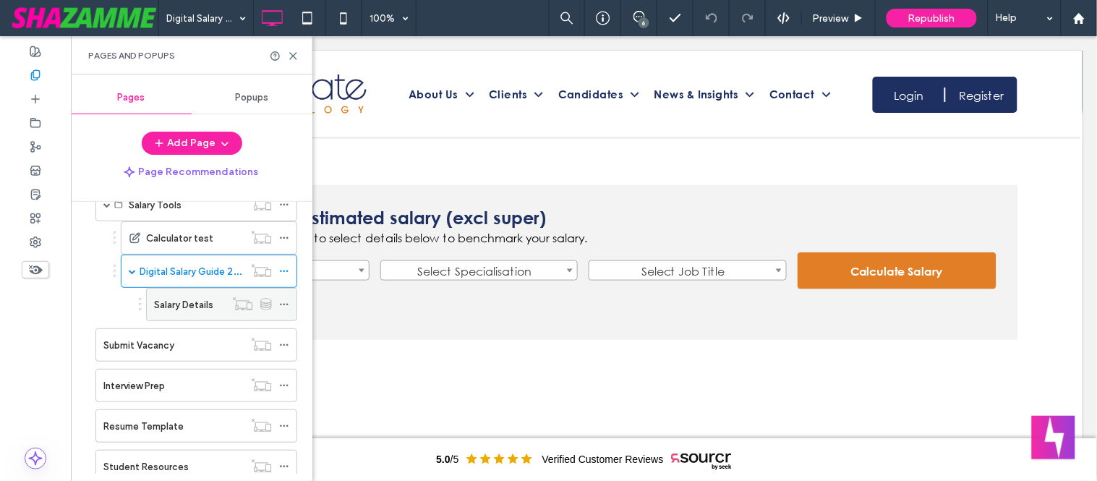
scroll to position [803, 0]
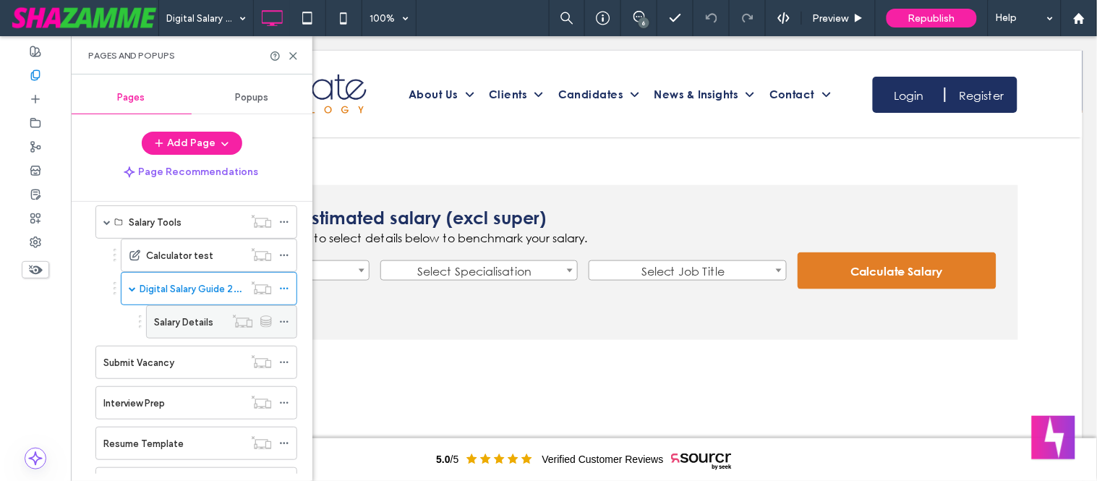
click at [204, 328] on label "Salary Details" at bounding box center [183, 321] width 59 height 25
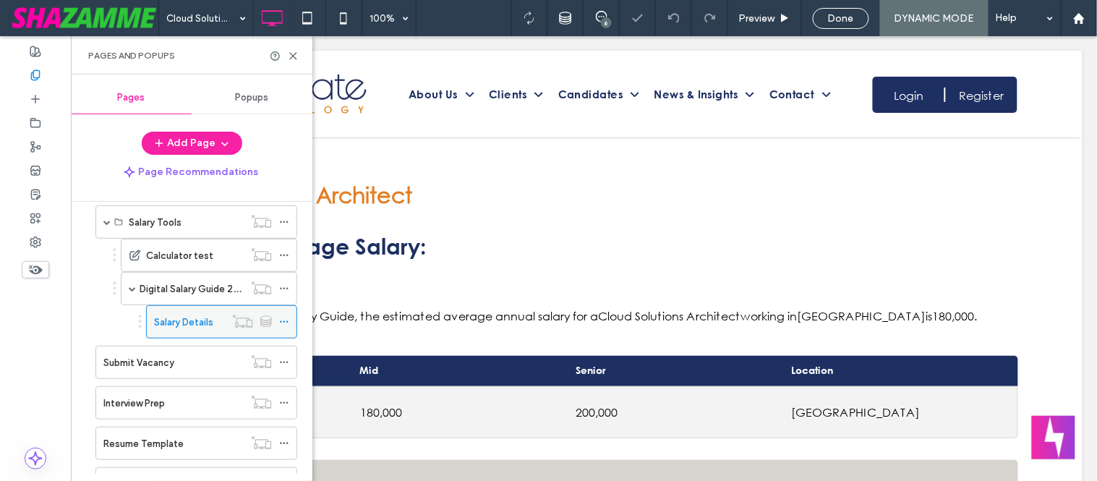
click at [286, 327] on icon at bounding box center [284, 322] width 10 height 10
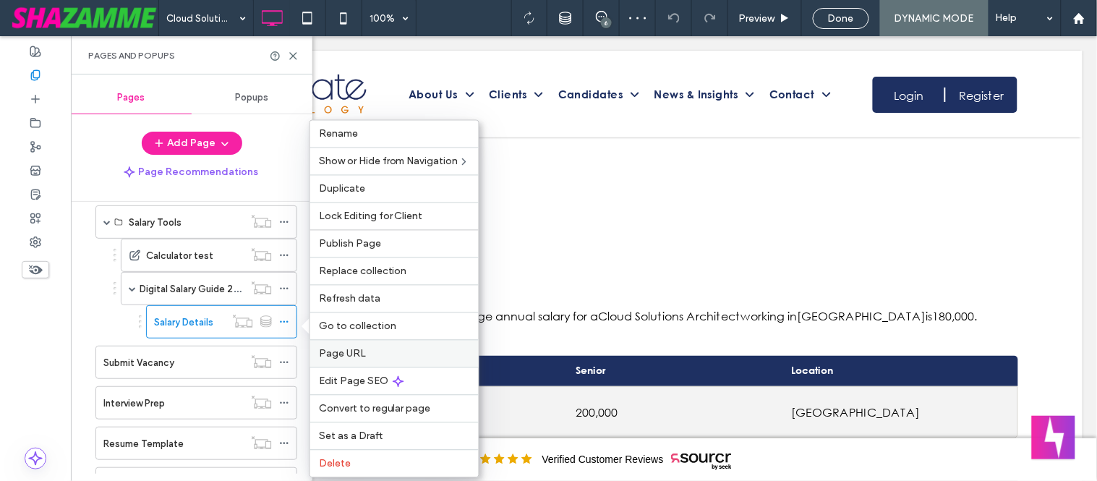
click at [362, 351] on span "Page URL" at bounding box center [342, 354] width 47 height 12
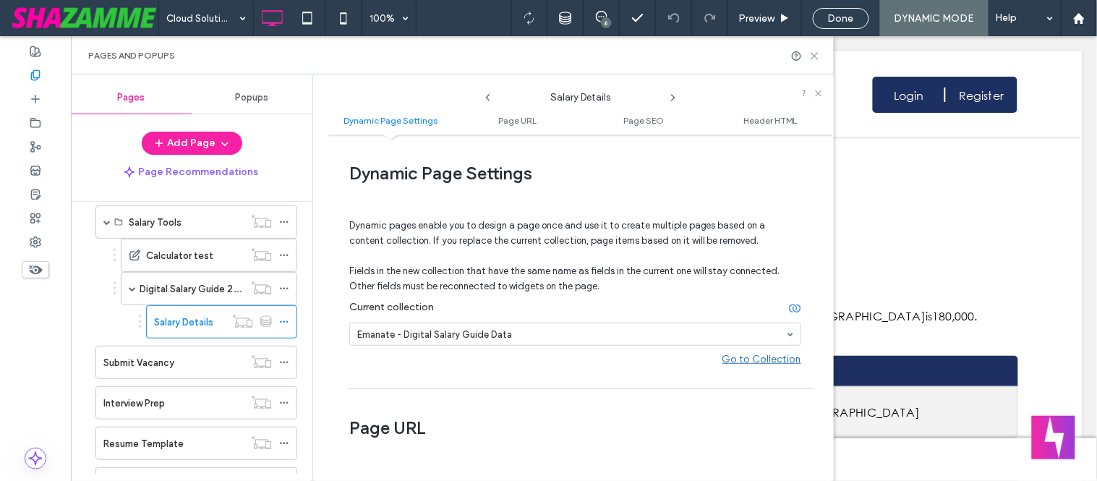
click at [815, 52] on icon at bounding box center [814, 56] width 11 height 11
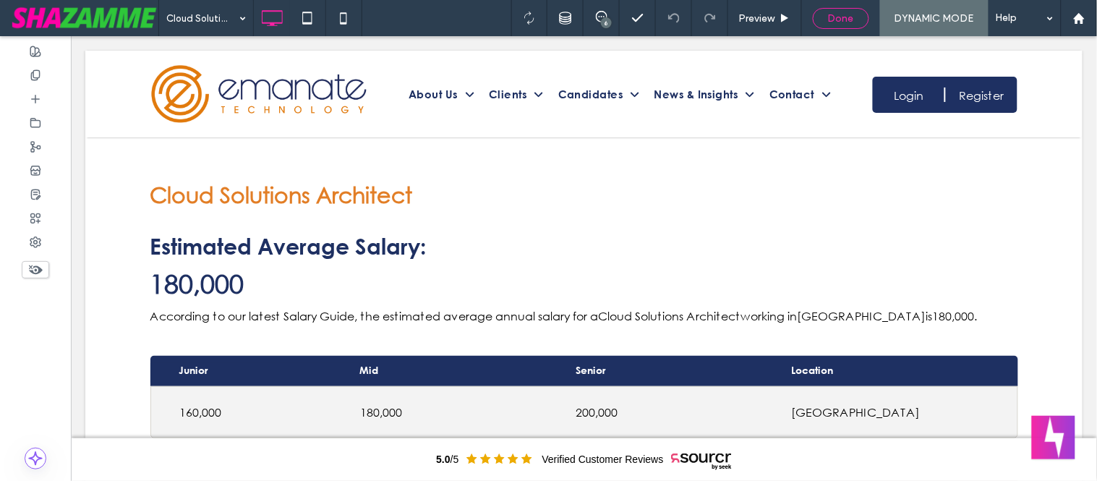
click at [827, 23] on div "Done" at bounding box center [840, 18] width 55 height 12
